Goal: Subscribe to service/newsletter

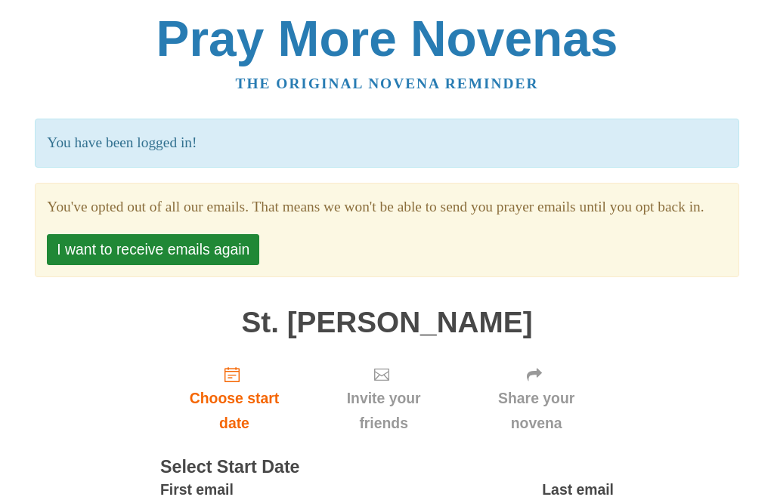
click at [192, 265] on button "I want to receive emails again" at bounding box center [153, 249] width 212 height 31
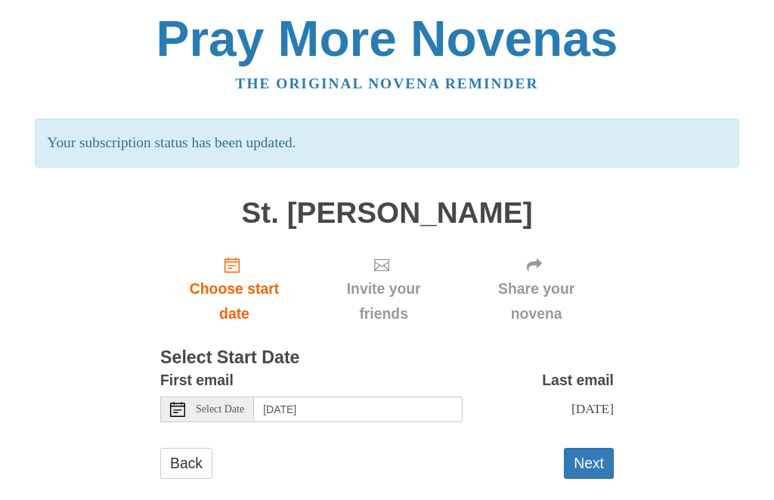
scroll to position [17, 0]
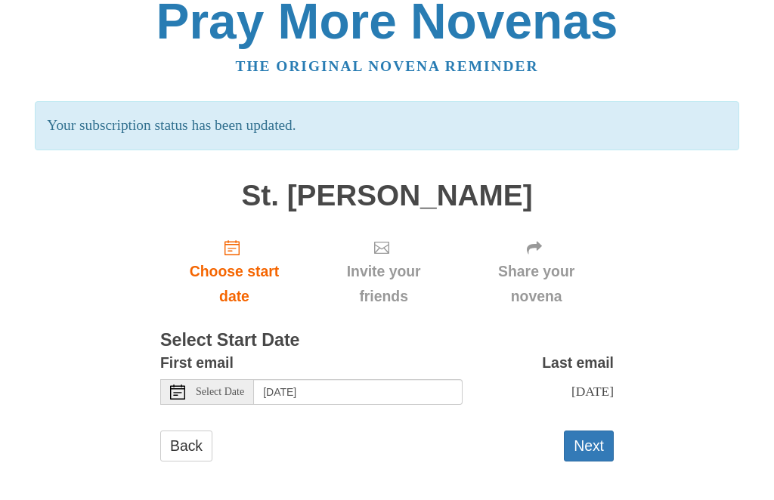
click at [227, 388] on span "Select Date" at bounding box center [220, 393] width 48 height 11
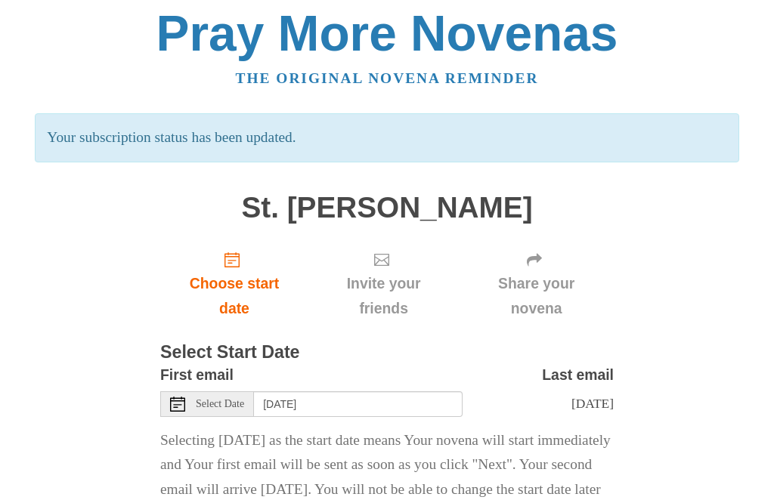
scroll to position [5, 0]
click at [178, 402] on icon at bounding box center [177, 405] width 15 height 15
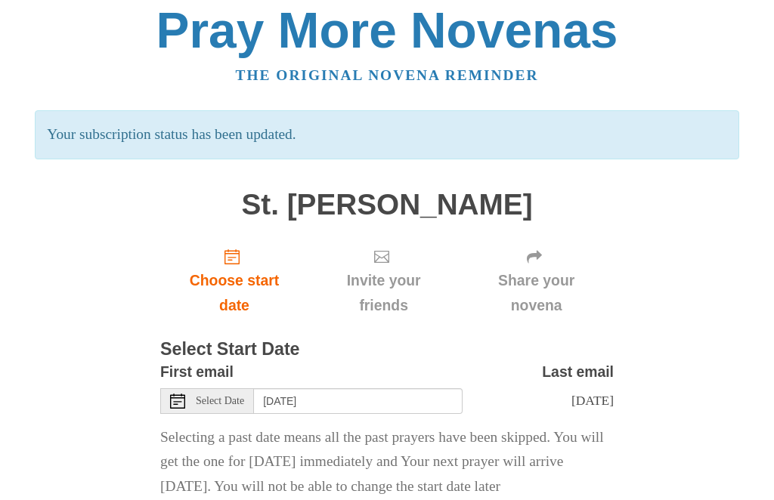
scroll to position [8, 0]
click at [209, 401] on span "Select Date" at bounding box center [220, 402] width 48 height 11
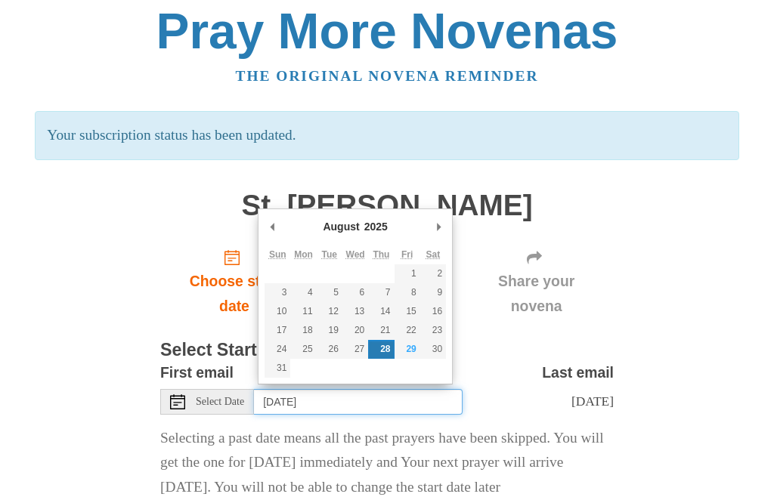
type input "Friday, August 29th"
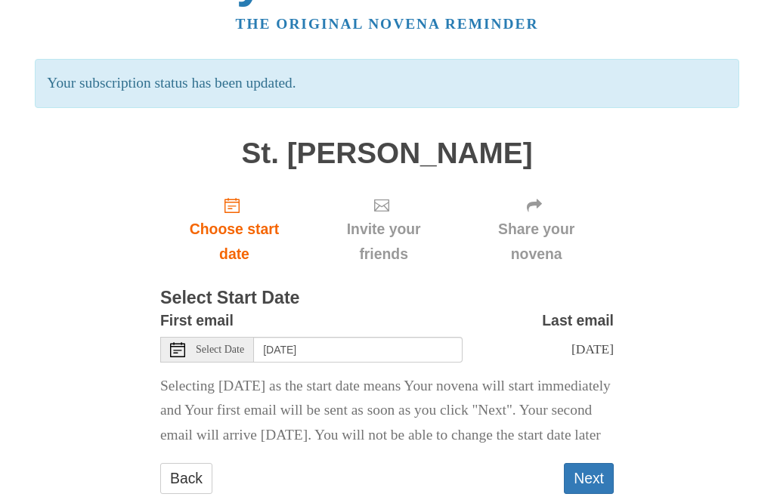
scroll to position [59, 0]
click at [590, 495] on button "Next" at bounding box center [589, 479] width 50 height 31
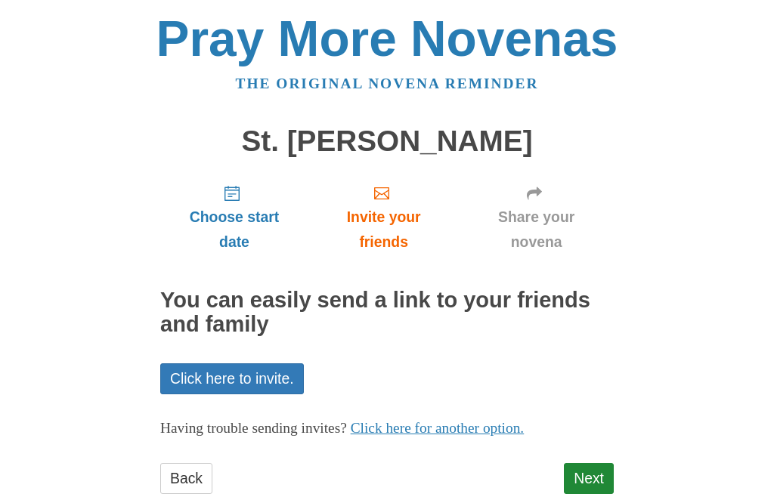
scroll to position [31, 0]
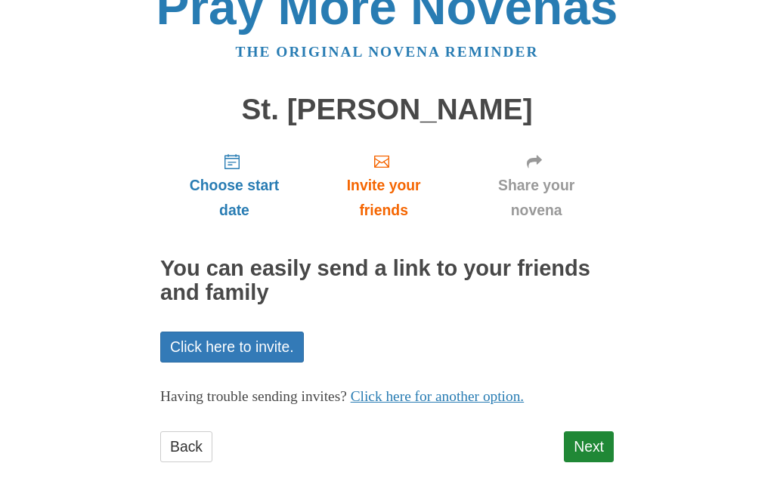
click at [594, 452] on link "Next" at bounding box center [589, 447] width 50 height 31
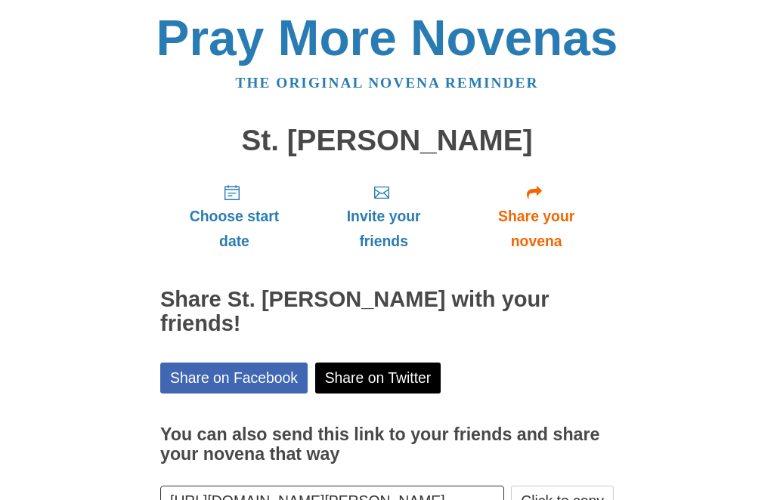
scroll to position [25, 0]
